Goal: Obtain resource: Download file/media

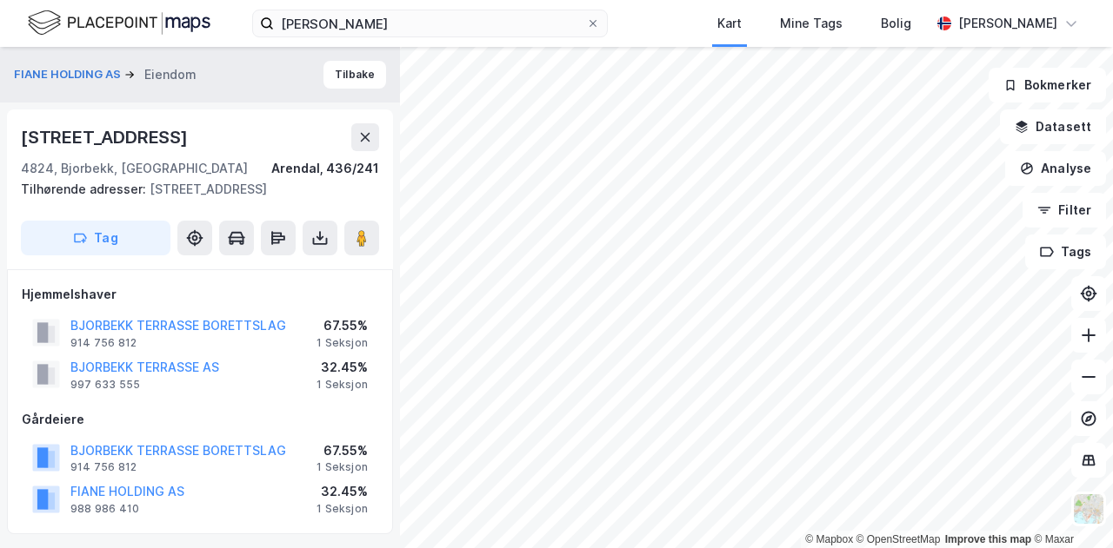
scroll to position [3, 0]
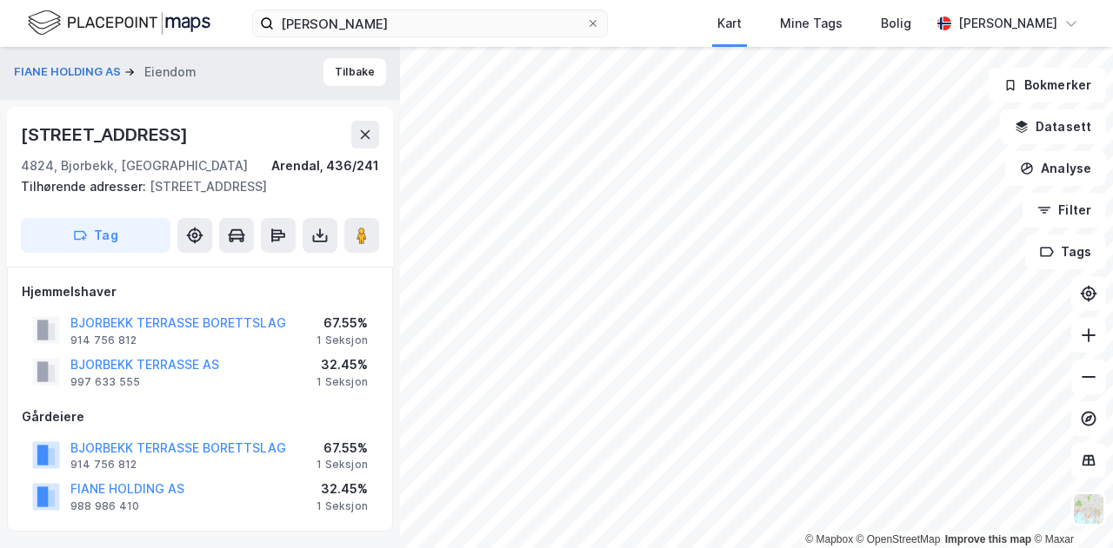
click at [680, 36] on div "[PERSON_NAME] Kart Mine Tags Bolig [PERSON_NAME]" at bounding box center [556, 23] width 1113 height 47
click at [671, 34] on div "[PERSON_NAME] Kart Mine Tags Bolig [PERSON_NAME]" at bounding box center [556, 23] width 1113 height 47
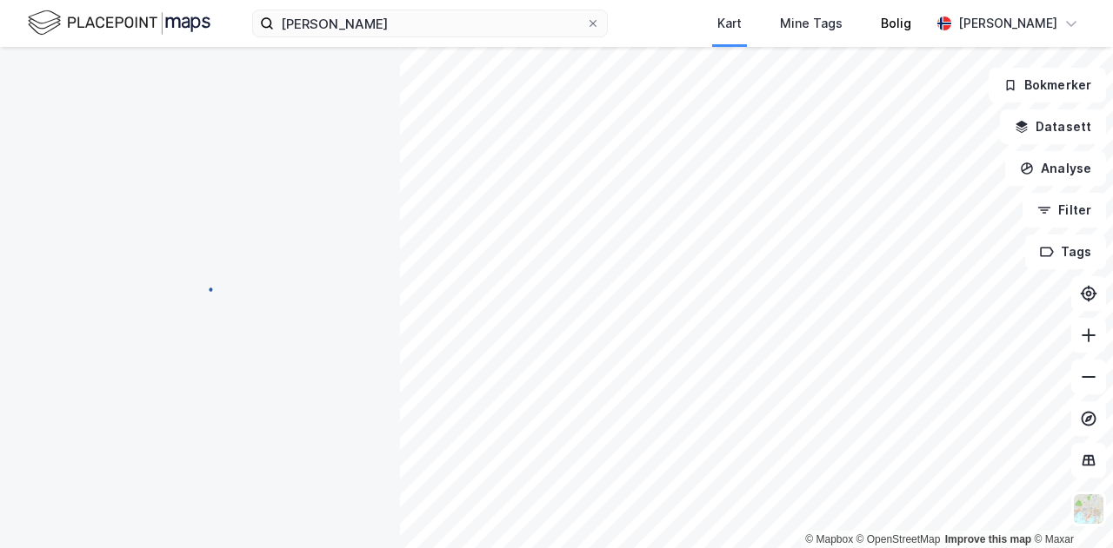
scroll to position [0, 0]
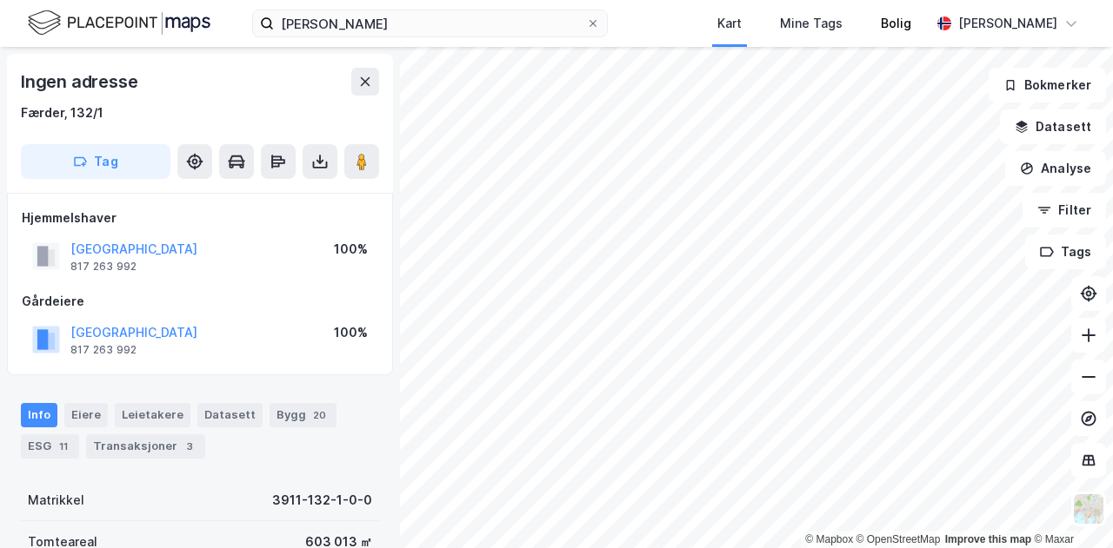
scroll to position [3, 0]
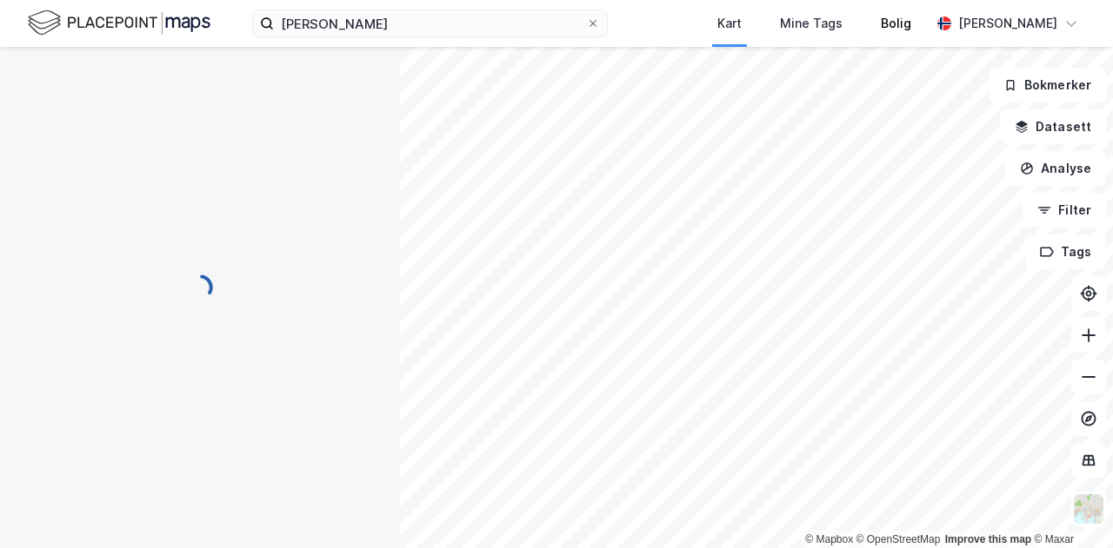
scroll to position [3, 0]
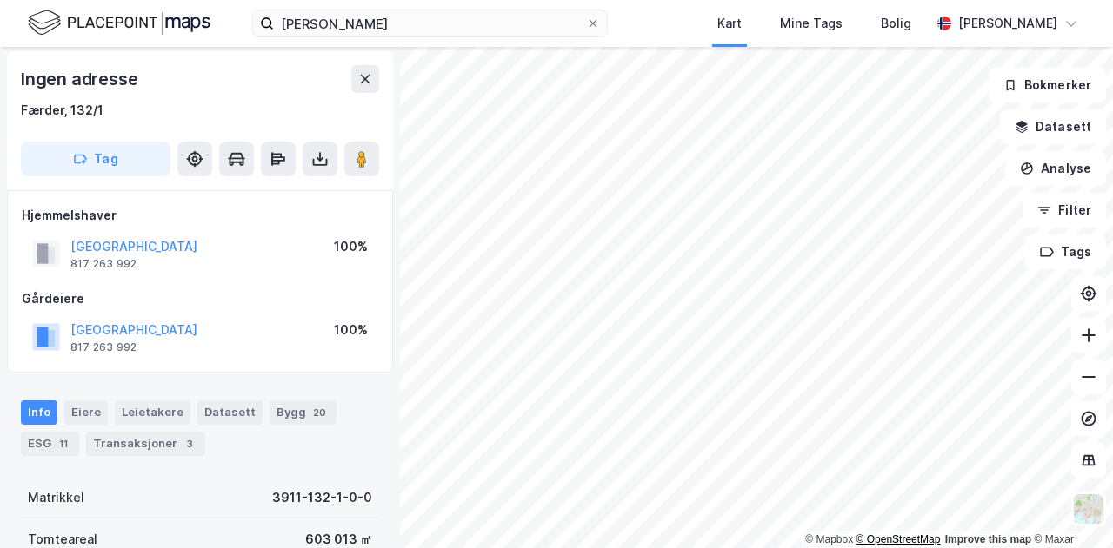
click at [858, 540] on div "© Mapbox © OpenStreetMap Improve this map © Maxar" at bounding box center [556, 298] width 1113 height 502
click at [758, 548] on html "[PERSON_NAME] Kart Mine Tags Bolig [PERSON_NAME] © Mapbox © OpenStreetMap Impro…" at bounding box center [556, 274] width 1113 height 548
click at [0, 0] on button "[GEOGRAPHIC_DATA]" at bounding box center [0, 0] width 0 height 0
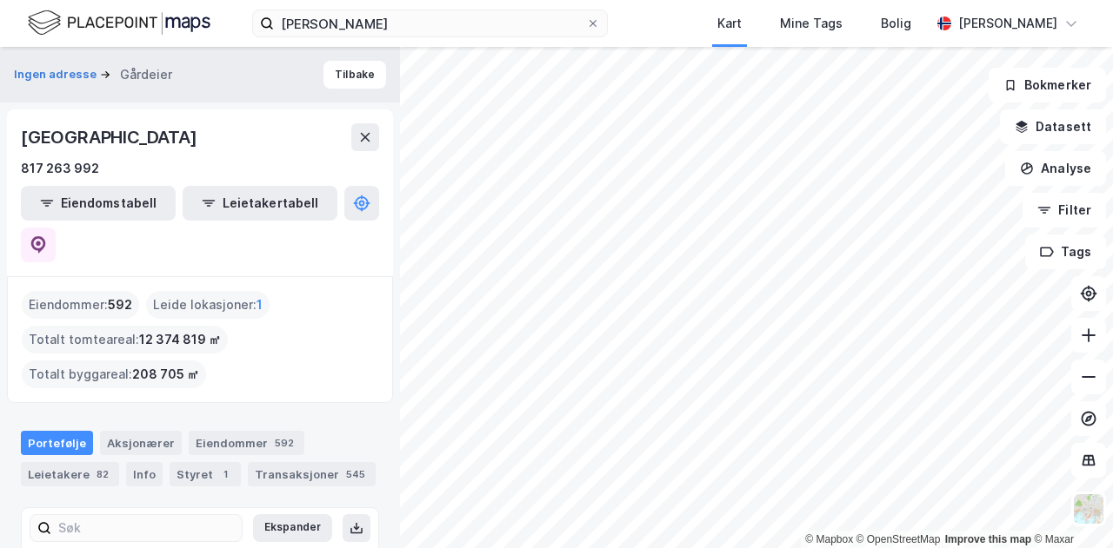
click at [649, 548] on html "[PERSON_NAME] Kart Mine Tags Bolig [PERSON_NAME] © Mapbox © OpenStreetMap Impro…" at bounding box center [556, 274] width 1113 height 548
click at [567, 548] on html "[PERSON_NAME] Kart Mine Tags Bolig [PERSON_NAME] © Mapbox © OpenStreetMap Impro…" at bounding box center [556, 274] width 1113 height 548
click at [675, 19] on div "[PERSON_NAME] Kart Mine Tags Bolig [PERSON_NAME]" at bounding box center [556, 23] width 1113 height 47
click at [654, 8] on div "[PERSON_NAME] Kart Mine Tags Bolig [PERSON_NAME] © Mapbox © OpenStreetMap Impro…" at bounding box center [556, 274] width 1113 height 548
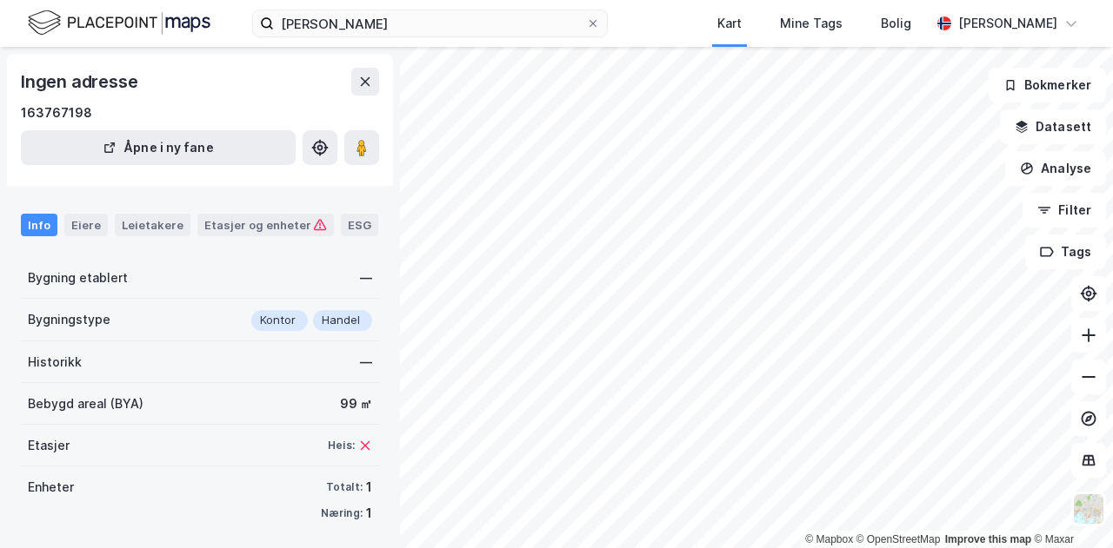
scroll to position [3, 0]
click at [725, 548] on html "Kart Mine Tags Bolig Kristian Jordell © Mapbox © OpenStreetMap Improve this map…" at bounding box center [556, 274] width 1113 height 548
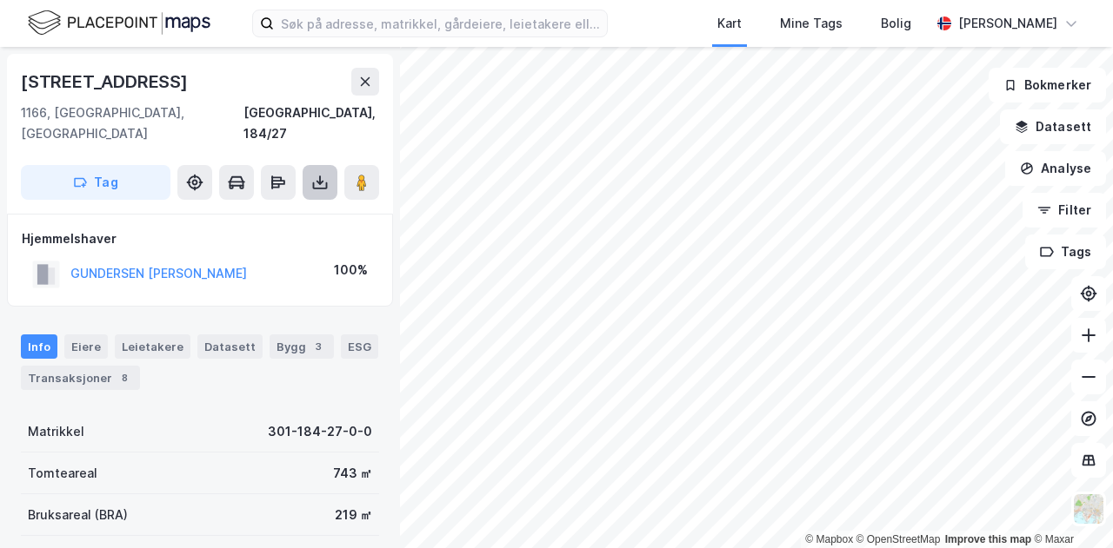
click at [316, 174] on icon at bounding box center [319, 182] width 17 height 17
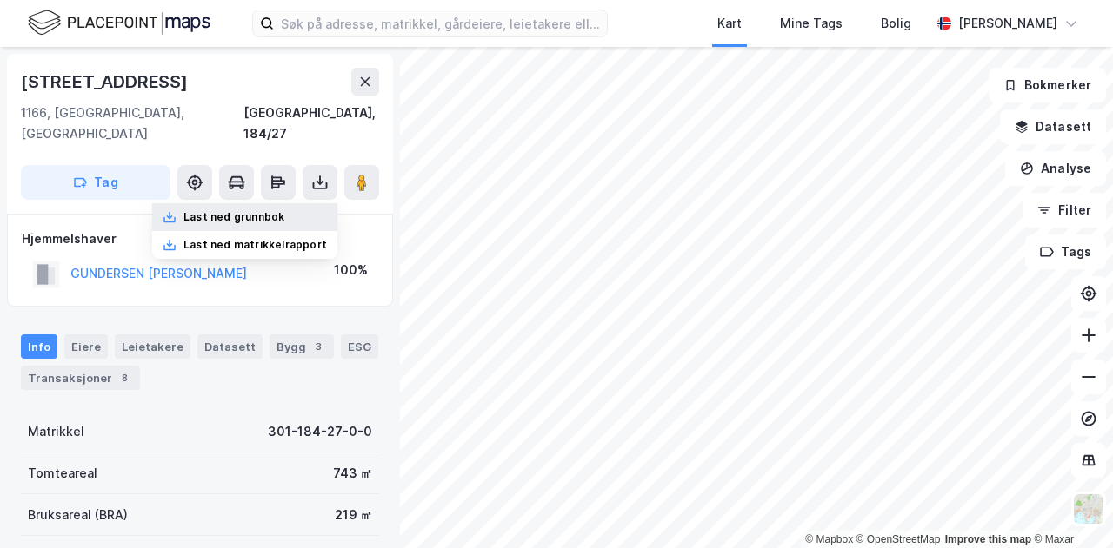
click at [248, 210] on div "Last ned grunnbok" at bounding box center [233, 217] width 101 height 14
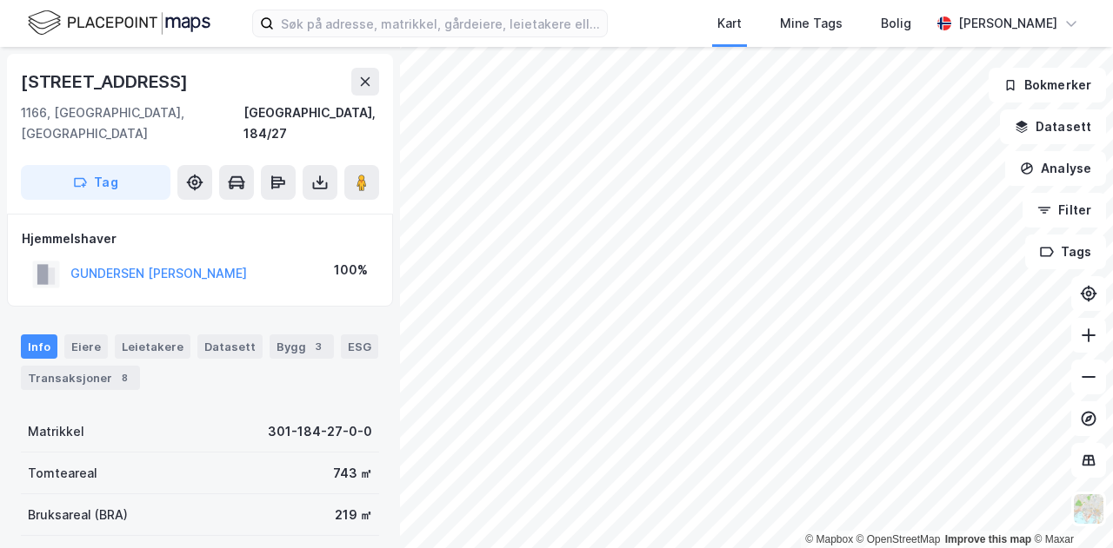
click at [723, 548] on html "Kart Mine Tags Bolig Kristian Jordell © Mapbox © OpenStreetMap Improve this map…" at bounding box center [556, 274] width 1113 height 548
click at [747, 548] on html "Kart Mine Tags Bolig Kristian Jordell © Mapbox © OpenStreetMap Improve this map…" at bounding box center [556, 274] width 1113 height 548
click at [786, 548] on html "Kart Mine Tags Bolig Kristian Jordell © Mapbox © OpenStreetMap Improve this map…" at bounding box center [556, 274] width 1113 height 548
click at [748, 548] on html "Kart Mine Tags Bolig Kristian Jordell © Mapbox © OpenStreetMap Improve this map…" at bounding box center [556, 274] width 1113 height 548
click at [850, 548] on html "Kart Mine Tags Bolig Kristian Jordell © Mapbox © OpenStreetMap Improve this map…" at bounding box center [556, 274] width 1113 height 548
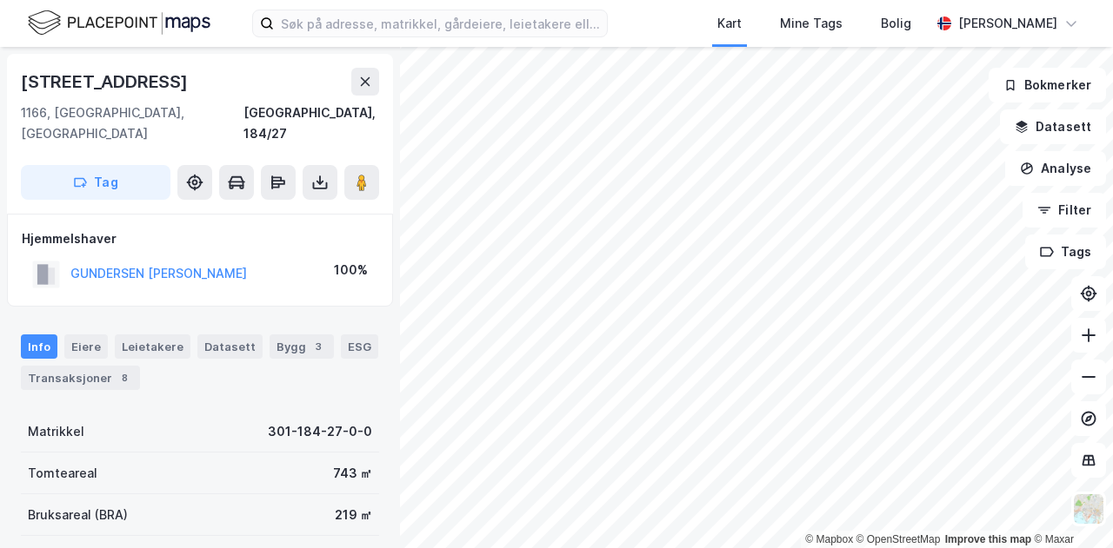
click at [796, 548] on html "Kart Mine Tags Bolig Kristian Jordell © Mapbox © OpenStreetMap Improve this map…" at bounding box center [556, 274] width 1113 height 548
click at [735, 548] on html "Kart Mine Tags Bolig Kristian Jordell © Mapbox © OpenStreetMap Improve this map…" at bounding box center [556, 274] width 1113 height 548
click at [775, 548] on html "Kart Mine Tags Bolig Kristian Jordell © Mapbox © OpenStreetMap Improve this map…" at bounding box center [556, 274] width 1113 height 548
click at [782, 548] on html "Kart Mine Tags Bolig Kristian Jordell © Mapbox © OpenStreetMap Improve this map…" at bounding box center [556, 274] width 1113 height 548
click at [741, 548] on html "Kart Mine Tags Bolig Kristian Jordell © Mapbox © OpenStreetMap Improve this map…" at bounding box center [556, 274] width 1113 height 548
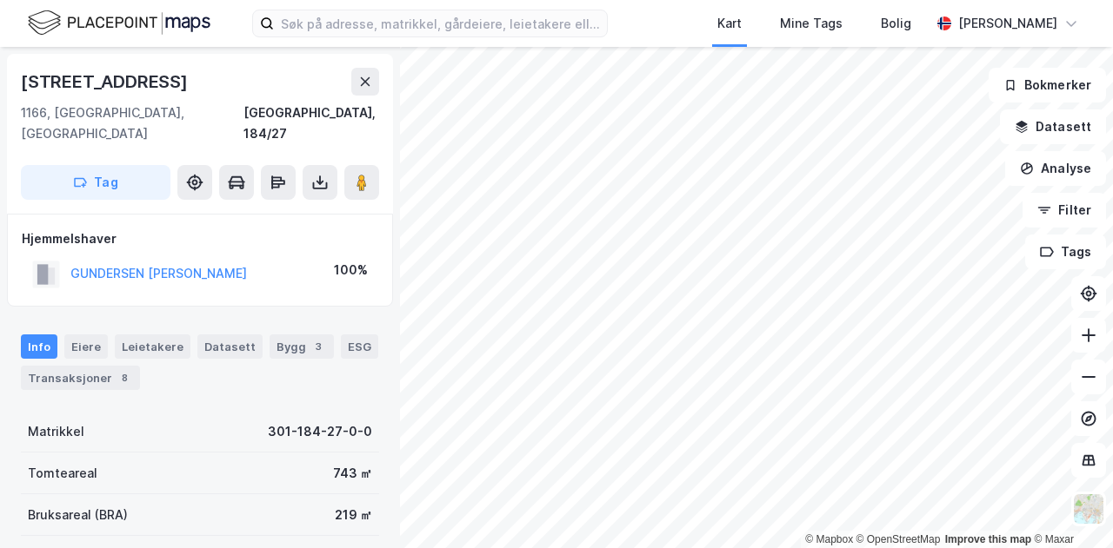
click at [776, 548] on html "Kart Mine Tags Bolig Kristian Jordell © Mapbox © OpenStreetMap Improve this map…" at bounding box center [556, 274] width 1113 height 548
click at [725, 548] on html "Kart Mine Tags Bolig Kristian Jordell © Mapbox © OpenStreetMap Improve this map…" at bounding box center [556, 274] width 1113 height 548
click at [644, 548] on html "Kart Mine Tags Bolig Kristian Jordell © Mapbox © OpenStreetMap Improve this map…" at bounding box center [556, 274] width 1113 height 548
click at [914, 548] on html "Kart Mine Tags Bolig Kristian Jordell © Mapbox © OpenStreetMap Improve this map…" at bounding box center [556, 274] width 1113 height 548
click at [815, 548] on html "Kart Mine Tags Bolig Kristian Jordell © Mapbox © OpenStreetMap Improve this map…" at bounding box center [556, 274] width 1113 height 548
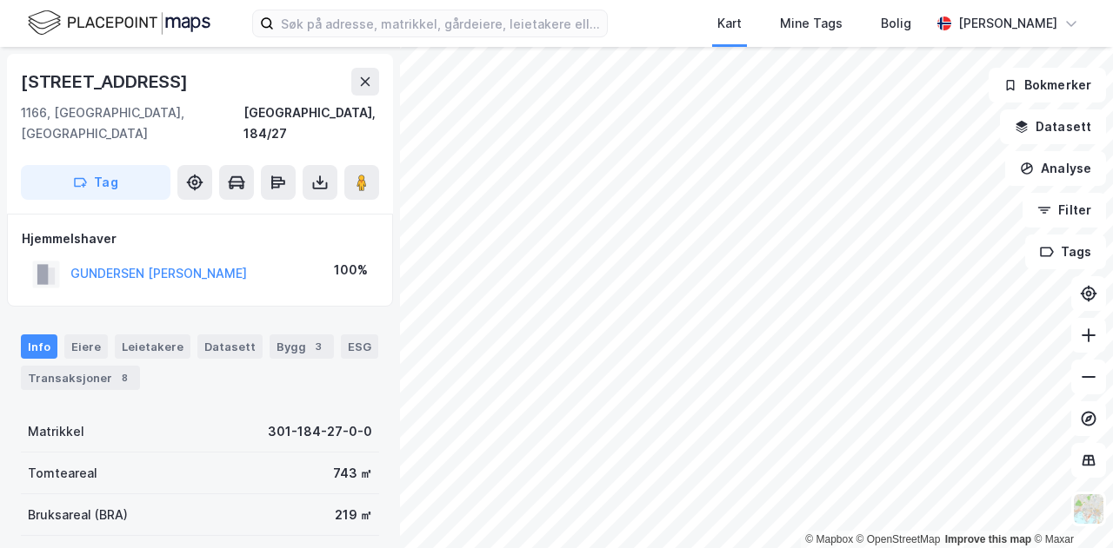
click at [913, 548] on html "Kart Mine Tags Bolig Kristian Jordell © Mapbox © OpenStreetMap Improve this map…" at bounding box center [556, 274] width 1113 height 548
click at [914, 548] on html "Kart Mine Tags Bolig Kristian Jordell © Mapbox © OpenStreetMap Improve this map…" at bounding box center [556, 274] width 1113 height 548
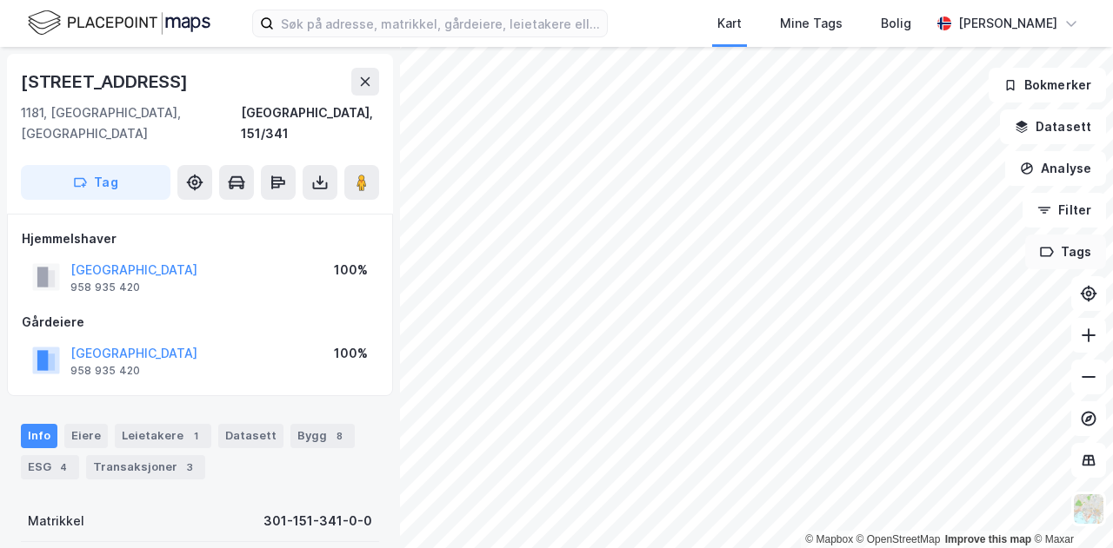
click at [1100, 240] on div "© Mapbox © OpenStreetMap Improve this map © Maxar Stamhusveien 79 1181, Oslo, O…" at bounding box center [556, 298] width 1113 height 502
click at [682, 30] on div "Kart Mine Tags Bolig Kristian Jordell" at bounding box center [556, 23] width 1113 height 47
click at [685, 23] on div "Kart Mine Tags Bolig Kristian Jordell" at bounding box center [556, 23] width 1113 height 47
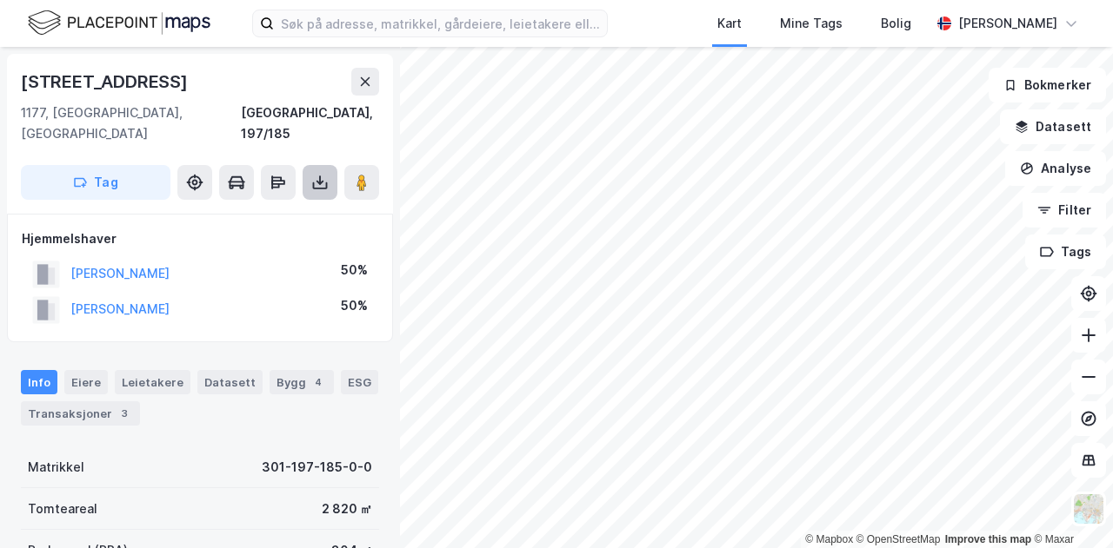
click at [327, 174] on icon at bounding box center [319, 182] width 17 height 17
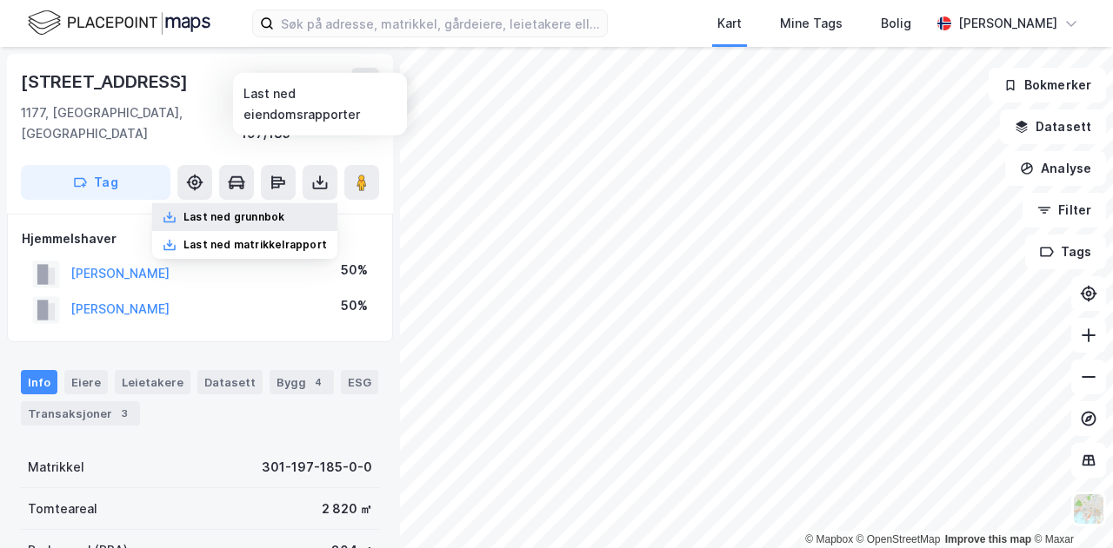
click at [266, 203] on div "Last ned grunnbok" at bounding box center [244, 217] width 185 height 28
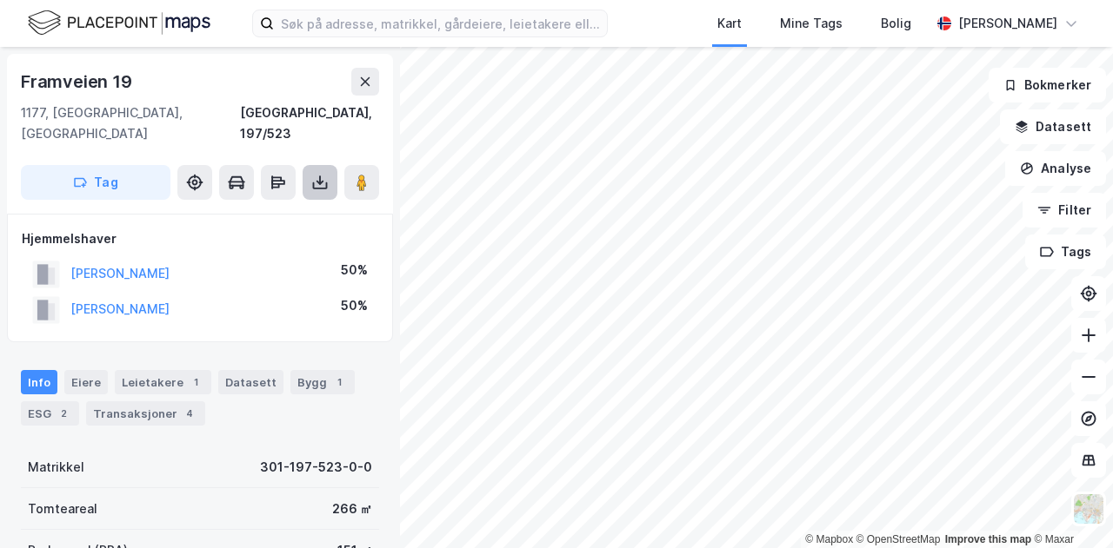
click at [307, 165] on button at bounding box center [319, 182] width 35 height 35
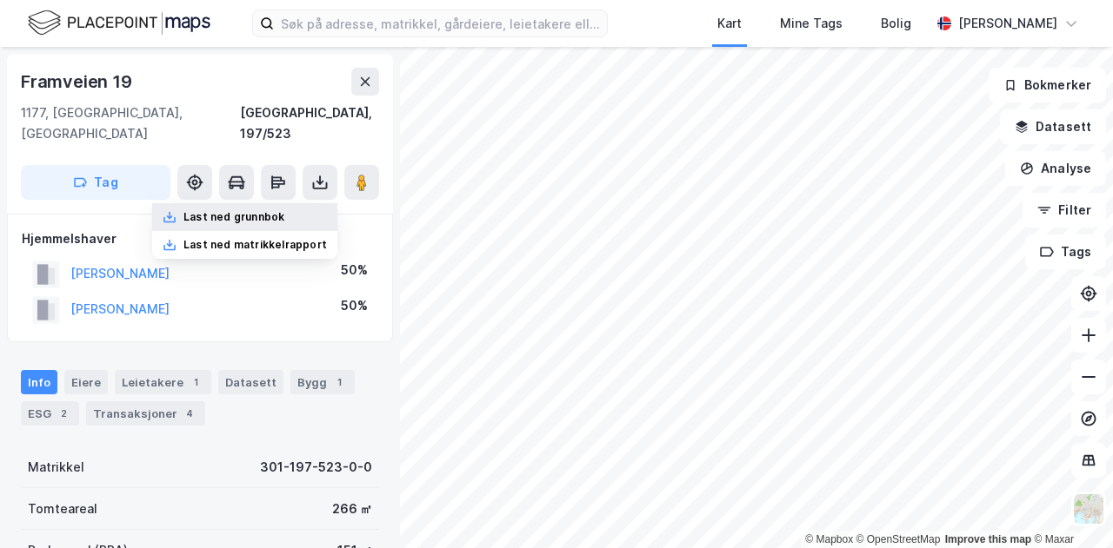
click at [284, 210] on div "Last ned grunnbok" at bounding box center [233, 217] width 101 height 14
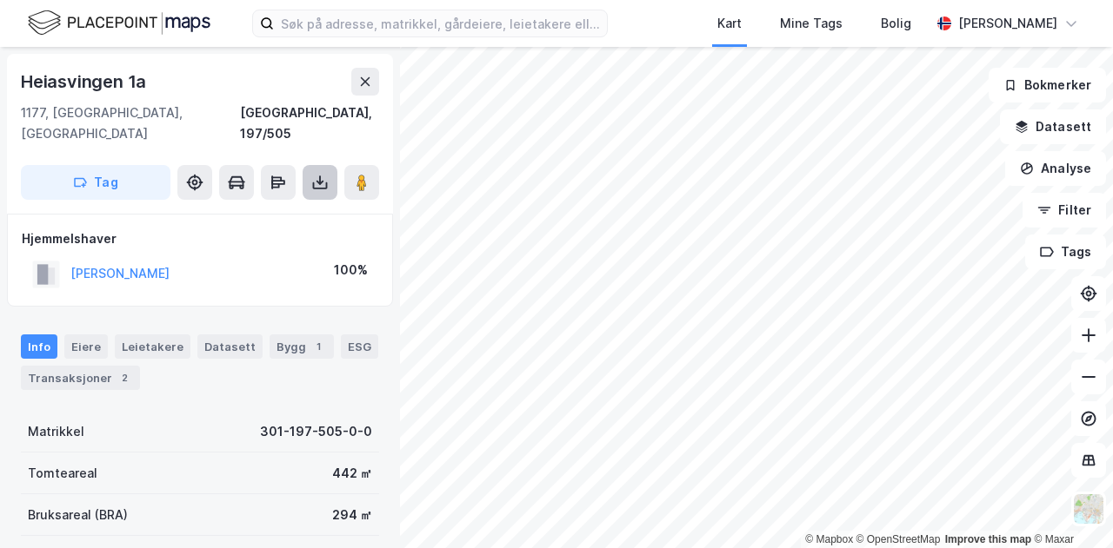
click at [318, 181] on icon at bounding box center [319, 183] width 7 height 4
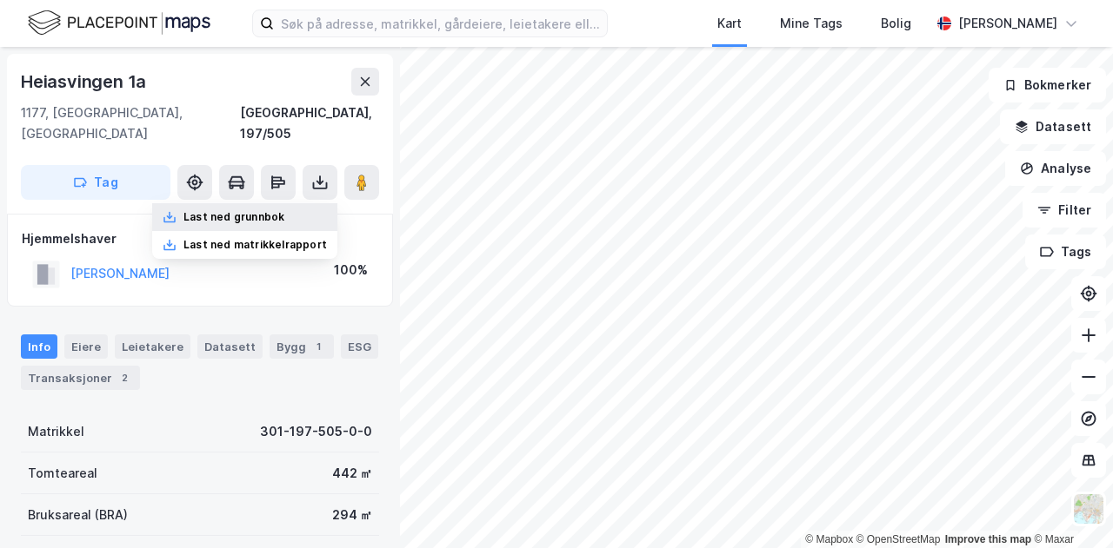
click at [263, 210] on div "Last ned grunnbok" at bounding box center [233, 217] width 101 height 14
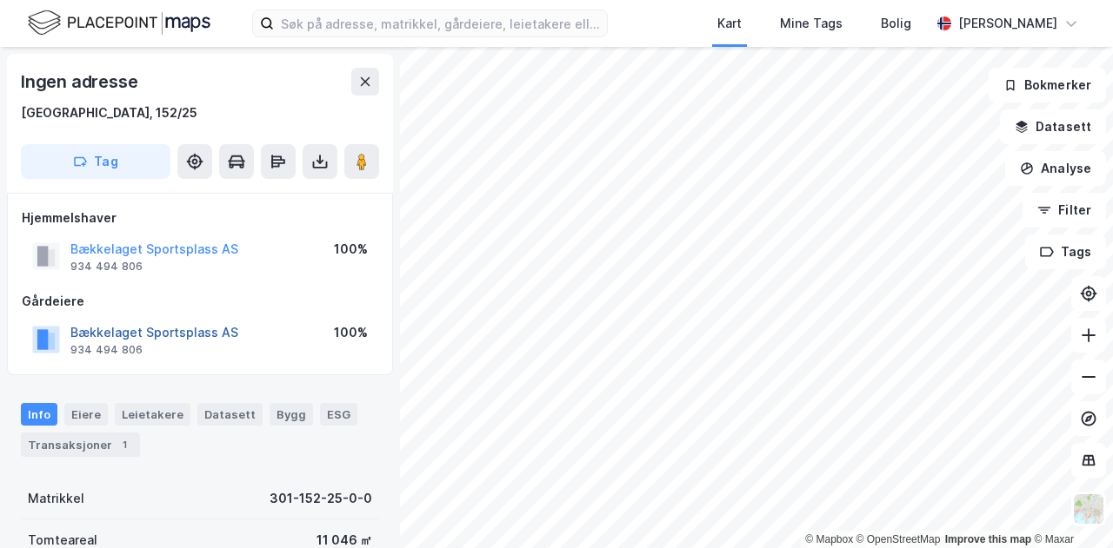
click at [0, 0] on button "Bækkelaget Sportsplass AS" at bounding box center [0, 0] width 0 height 0
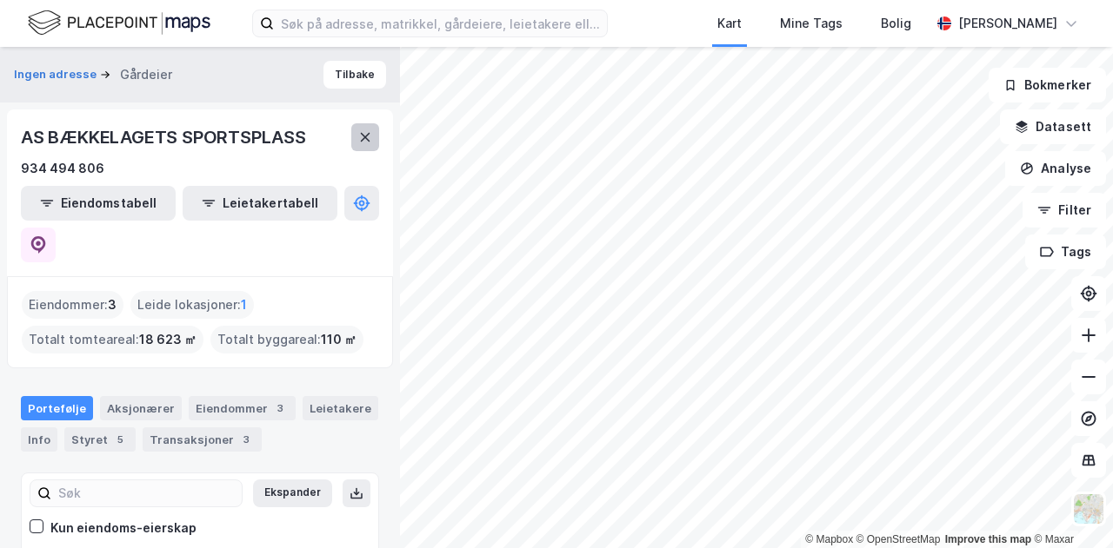
click at [370, 136] on icon at bounding box center [365, 137] width 14 height 14
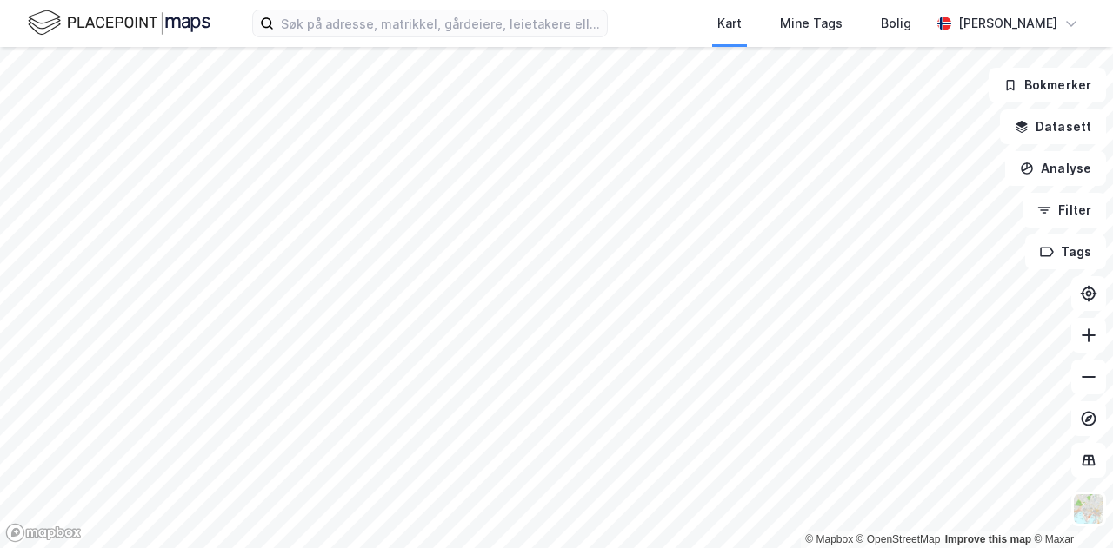
click at [638, 19] on div "Kart Mine Tags Bolig Kristian Jordell" at bounding box center [556, 23] width 1113 height 47
click at [648, 10] on div "Kart Mine Tags Bolig Kristian Jordell" at bounding box center [556, 23] width 1113 height 47
click at [104, 26] on img at bounding box center [119, 23] width 183 height 30
click at [173, 17] on img at bounding box center [119, 23] width 183 height 30
